Goal: Complete application form

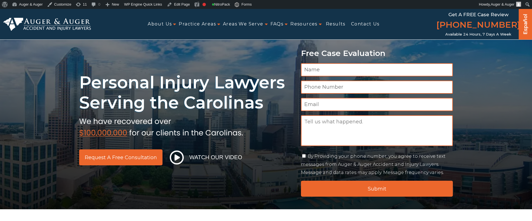
click at [466, 27] on link "[PHONE_NUMBER]" at bounding box center [478, 25] width 84 height 13
click at [330, 69] on input "Name *" at bounding box center [377, 69] width 152 height 13
type input "Shkambi"
click at [328, 86] on input "Phone Number *" at bounding box center [377, 87] width 152 height 13
type input "4562139845623"
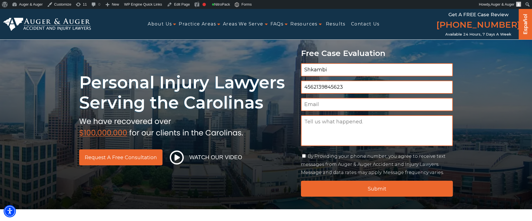
click at [339, 66] on input "Shkambi" at bounding box center [377, 69] width 152 height 13
type input "Shkamb"
click at [322, 107] on input "Email *" at bounding box center [377, 104] width 152 height 13
type input "shkamb@hennessey.com"
click at [332, 125] on textarea "Message" at bounding box center [377, 130] width 152 height 31
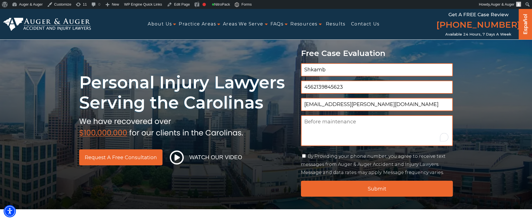
type textarea "Before maintenance"
click at [330, 159] on label "By Providing your phone number, you agree to receive text messages from Auger &…" at bounding box center [373, 165] width 145 height 22
click at [306, 158] on input "By Providing your phone number, you agree to receive text messages from Auger &…" at bounding box center [304, 156] width 4 height 4
checkbox input "true"
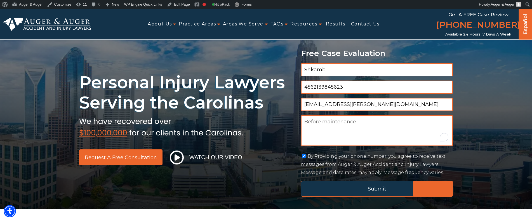
click at [340, 187] on input "Submit" at bounding box center [377, 189] width 152 height 16
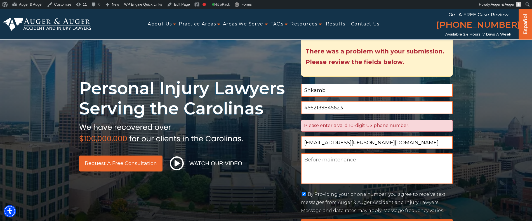
click at [354, 108] on input "4562139845623" at bounding box center [377, 107] width 152 height 13
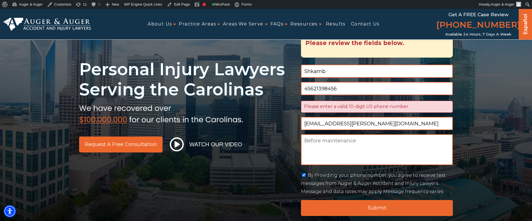
scroll to position [54, 0]
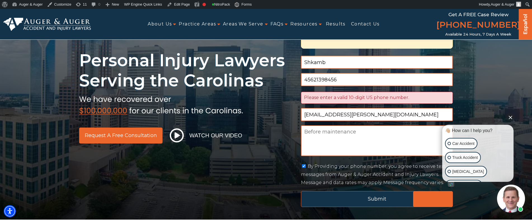
type input "45621398456"
click at [364, 197] on input "Submit" at bounding box center [377, 199] width 152 height 16
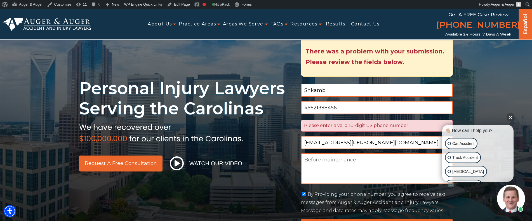
scroll to position [6, 2]
drag, startPoint x: 345, startPoint y: 109, endPoint x: 327, endPoint y: 100, distance: 20.5
click at [279, 102] on div "Personal Injury Lawyers Serving the Carolinas Request a Free Consultation Watch…" at bounding box center [266, 125] width 380 height 220
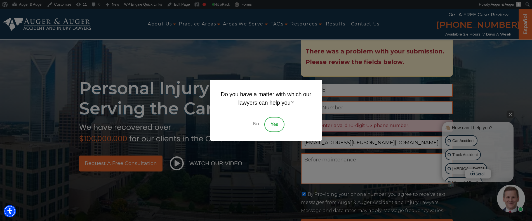
click at [258, 125] on link "No" at bounding box center [256, 124] width 17 height 15
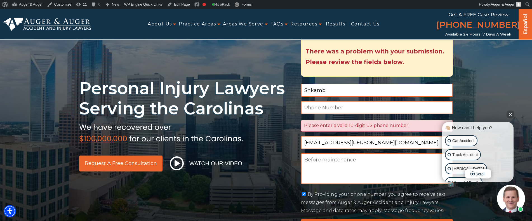
click at [359, 110] on input "Phone Number *" at bounding box center [377, 107] width 152 height 13
paste input "[PHONE_NUMBER]"
type input "[PHONE_NUMBER]"
click at [284, 117] on h1 "Personal Injury Lawyers Serving the Carolinas" at bounding box center [186, 98] width 215 height 40
click at [510, 116] on button "Close Intaker Chat Widget" at bounding box center [511, 114] width 8 height 8
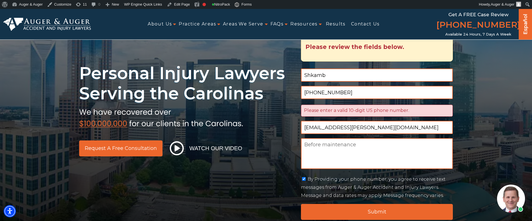
scroll to position [54, 0]
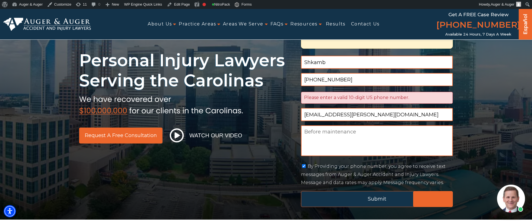
click at [351, 192] on input "Submit" at bounding box center [377, 199] width 152 height 16
click at [373, 196] on input "Submit" at bounding box center [377, 199] width 152 height 16
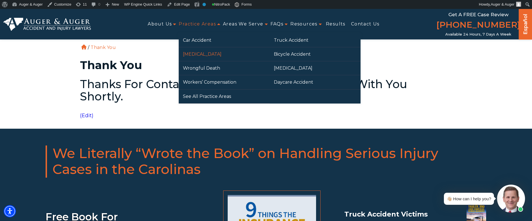
click at [204, 54] on link "[MEDICAL_DATA]" at bounding box center [224, 54] width 91 height 14
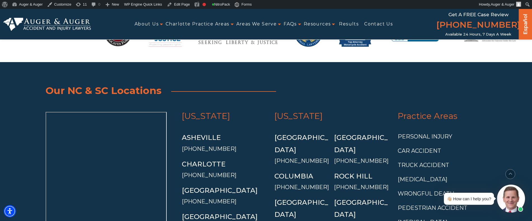
scroll to position [4073, 0]
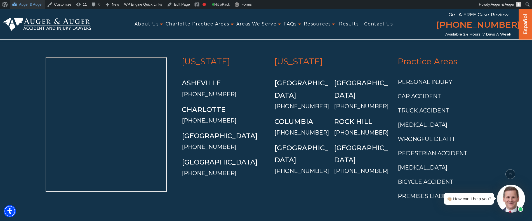
click at [38, 5] on link "Auger & Auger" at bounding box center [27, 4] width 35 height 9
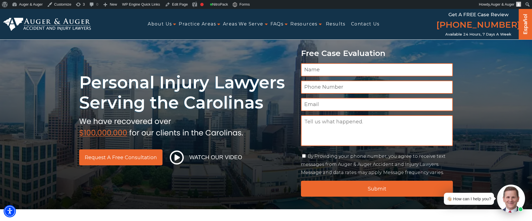
click at [265, 58] on div "Personal Injury Lawyers Serving the Carolinas Request a Free Consultation Watch…" at bounding box center [266, 109] width 532 height 200
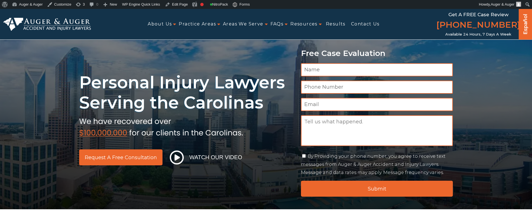
click at [329, 70] on input "Name *" at bounding box center [377, 69] width 152 height 13
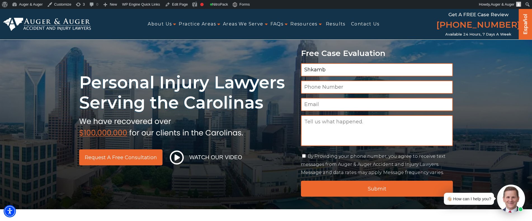
type input "Shkamb"
click at [323, 84] on input "Phone Number *" at bounding box center [377, 87] width 152 height 13
drag, startPoint x: 371, startPoint y: 81, endPoint x: 373, endPoint y: 74, distance: 6.6
click at [373, 75] on div "Name * Shkamb Phone Number * Email * Message Consent By Providing your phone nu…" at bounding box center [377, 120] width 152 height 114
click at [408, 88] on input "Phone Number *" at bounding box center [377, 87] width 152 height 13
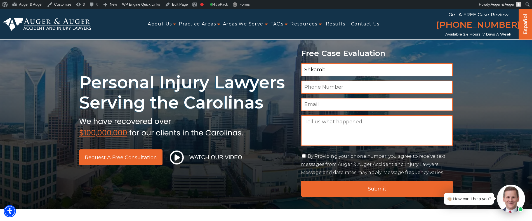
paste input "[PHONE_NUMBER]"
type input "[PHONE_NUMBER]"
click at [320, 103] on input "Email *" at bounding box center [377, 104] width 152 height 13
type input "[EMAIL_ADDRESS][PERSON_NAME][DOMAIN_NAME]"
click at [337, 128] on textarea "Message" at bounding box center [377, 130] width 152 height 31
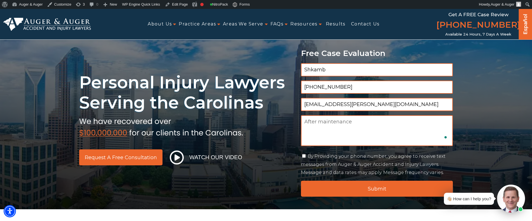
type textarea "After maintenance"
click at [316, 156] on label "By Providing your phone number, you agree to receive text messages from Auger &…" at bounding box center [373, 165] width 145 height 22
click at [306, 156] on input "By Providing your phone number, you agree to receive text messages from Auger &…" at bounding box center [304, 156] width 4 height 4
checkbox input "true"
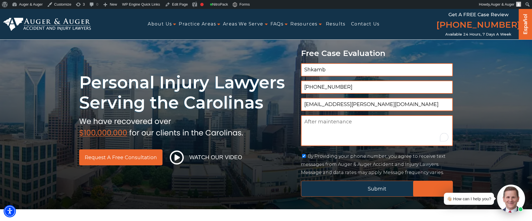
click at [336, 185] on input "Submit" at bounding box center [377, 189] width 152 height 16
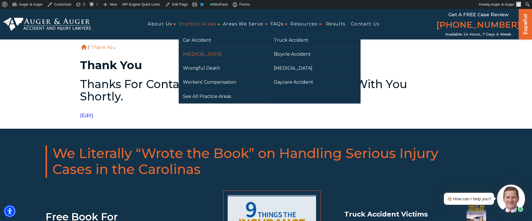
click at [204, 52] on link "[MEDICAL_DATA]" at bounding box center [224, 54] width 91 height 14
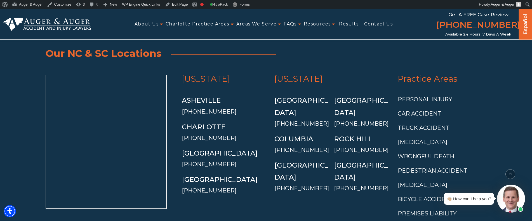
scroll to position [4073, 0]
